Goal: Find specific page/section: Find specific page/section

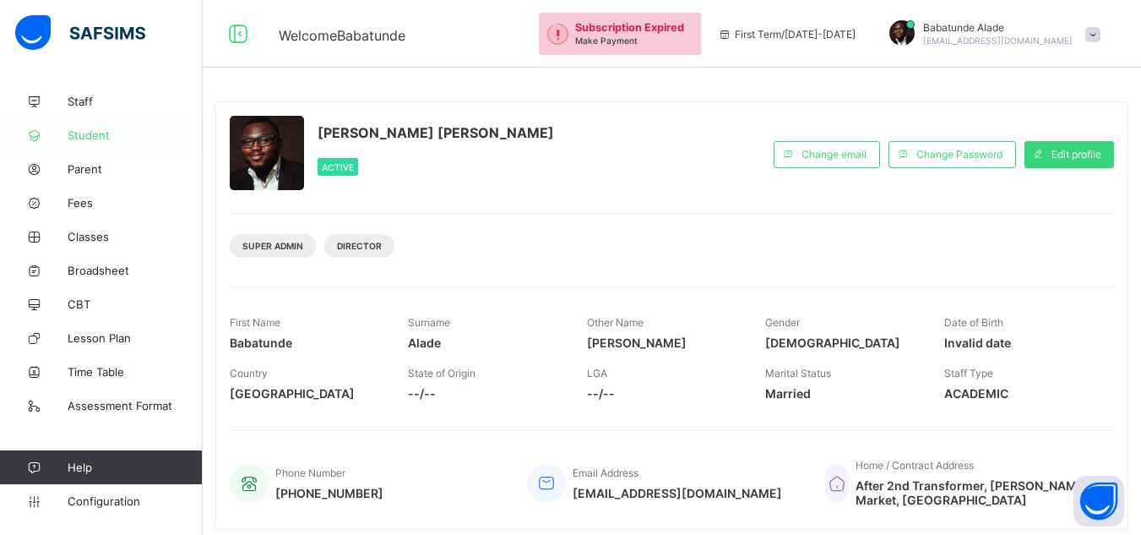
click at [90, 131] on span "Student" at bounding box center [135, 135] width 135 height 14
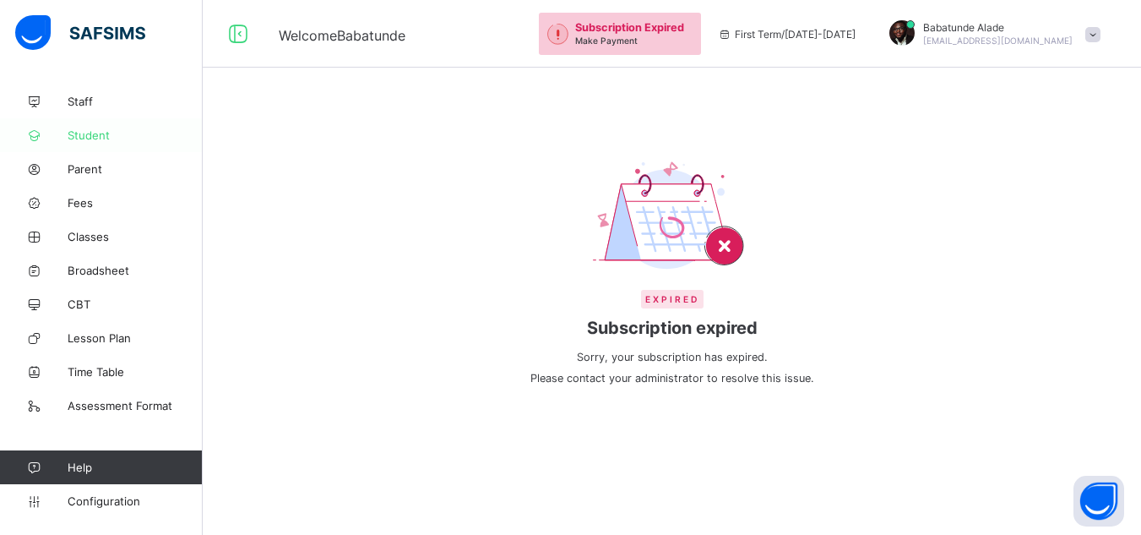
click at [107, 141] on span "Student" at bounding box center [135, 135] width 135 height 14
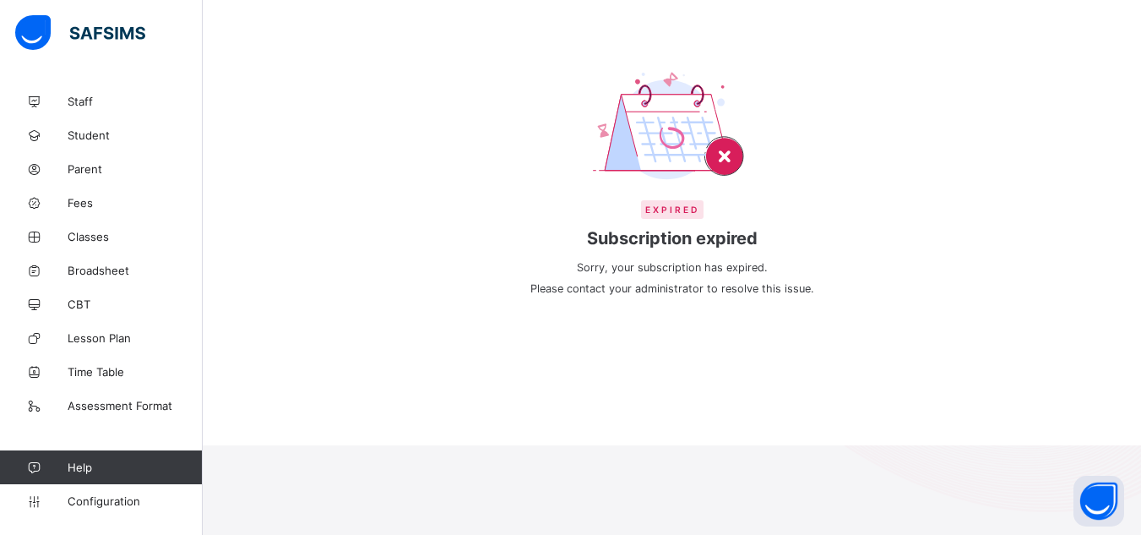
scroll to position [84, 0]
